Goal: Task Accomplishment & Management: Manage account settings

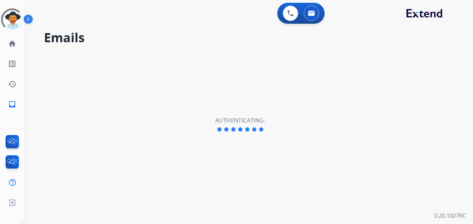
select select "**********"
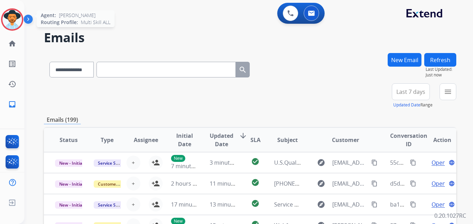
click at [16, 21] on img at bounding box center [12, 20] width 20 height 20
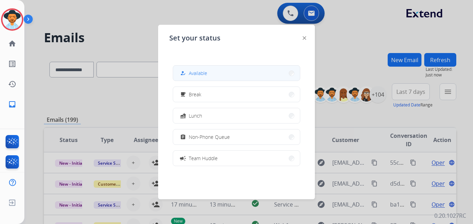
click at [213, 77] on button "how_to_reg Available" at bounding box center [236, 72] width 127 height 15
